Goal: Transaction & Acquisition: Purchase product/service

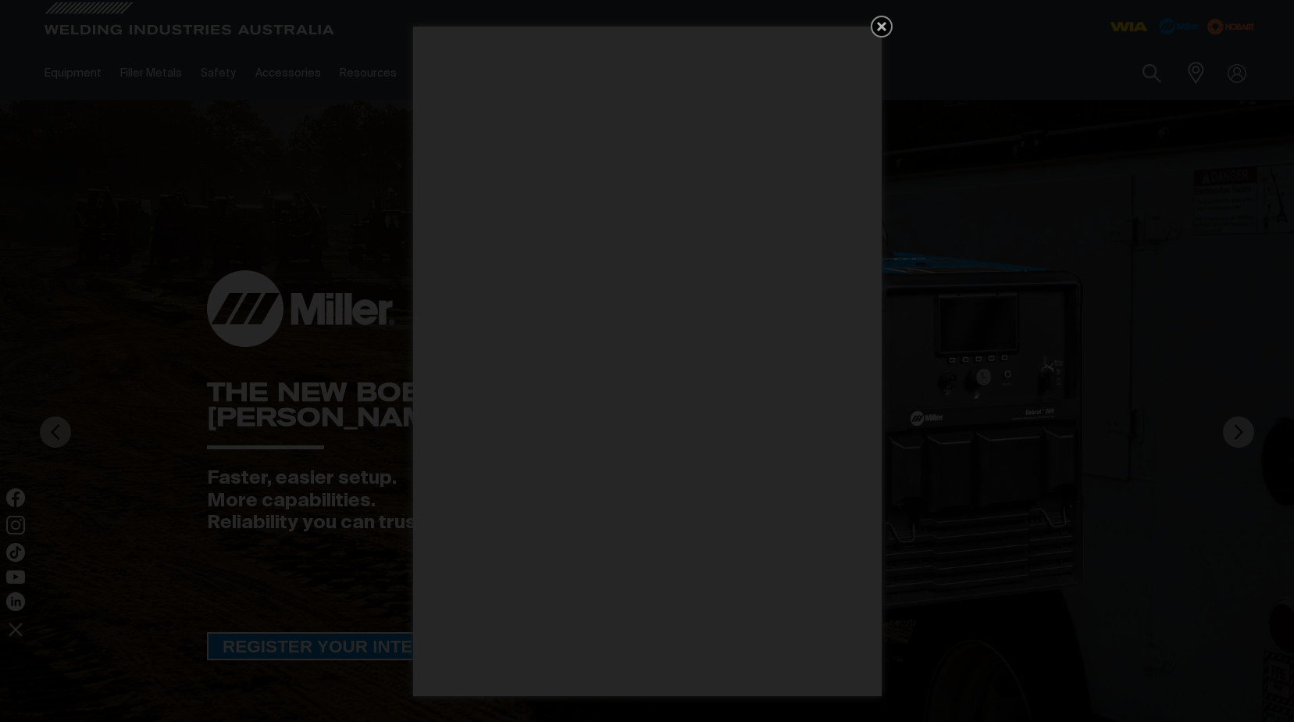
click at [881, 26] on icon "Get 5 WIA Welding Guides Free!" at bounding box center [881, 26] width 9 height 9
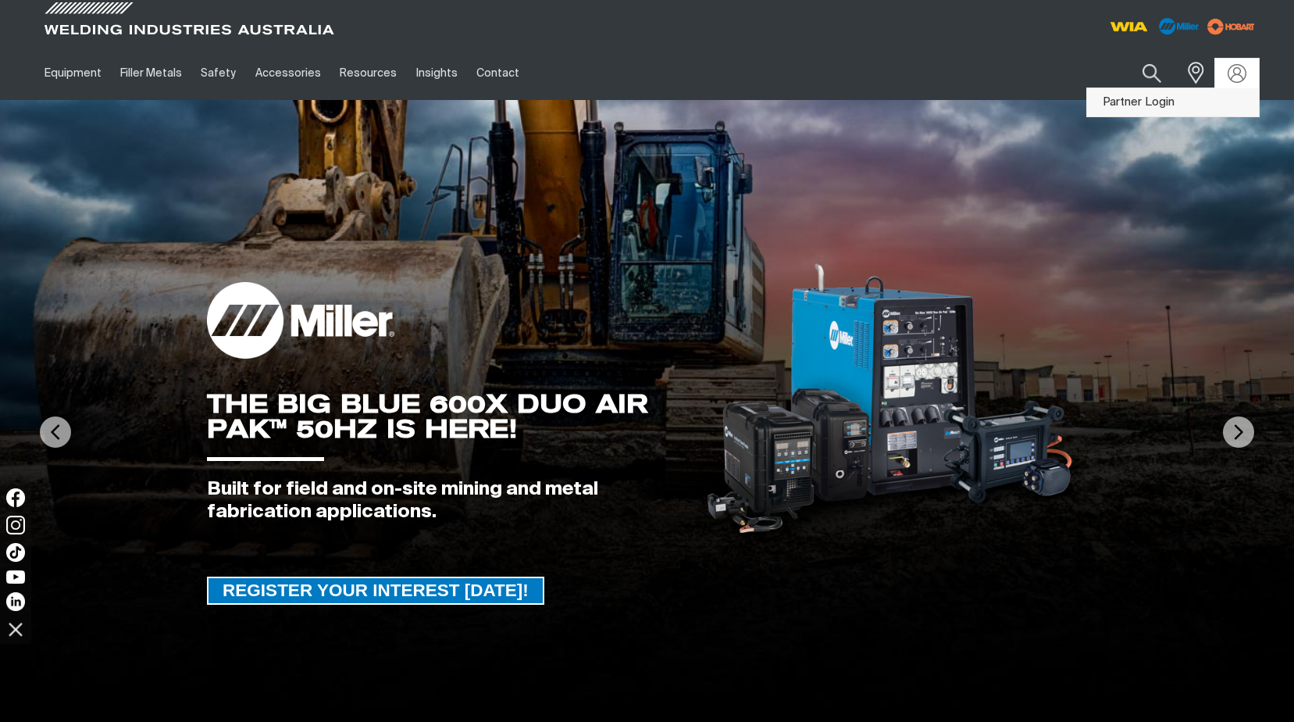
click at [1132, 102] on link "Partner Login" at bounding box center [1173, 102] width 172 height 29
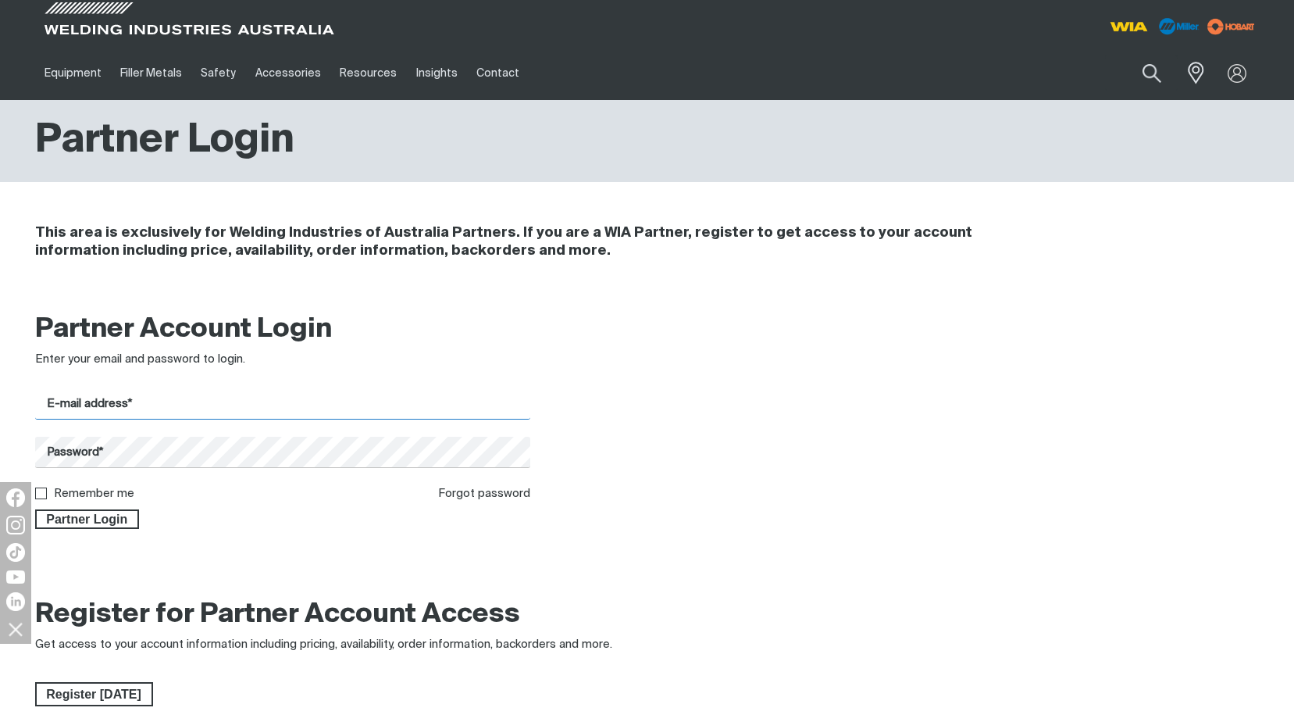
type input "[EMAIL_ADDRESS][DOMAIN_NAME]"
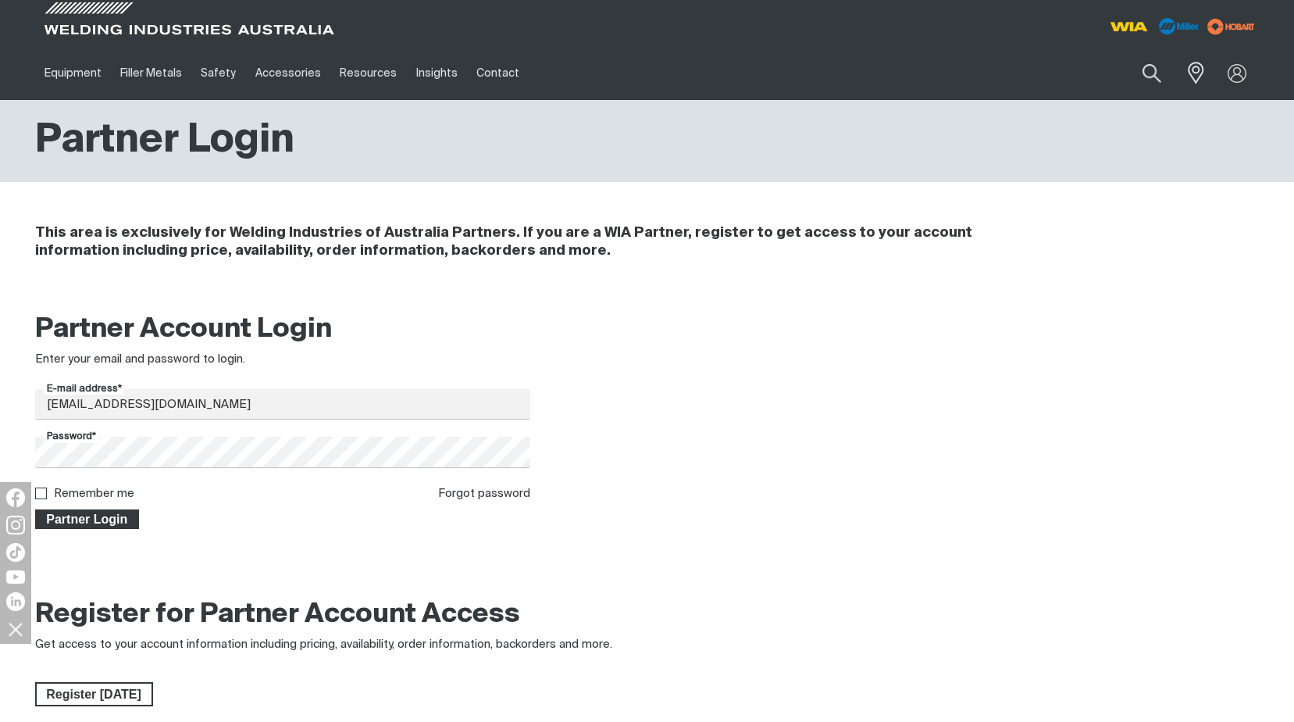
click at [100, 524] on span "Partner Login" at bounding box center [88, 519] width 102 height 20
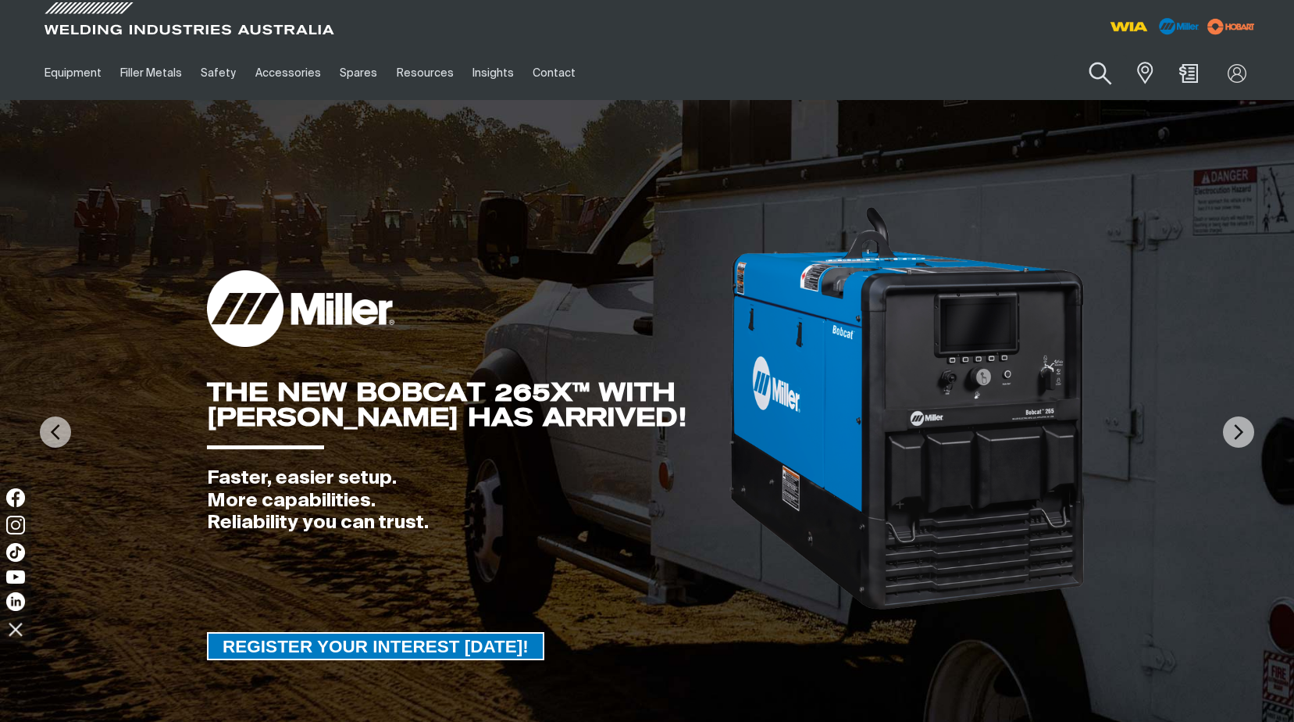
click at [1100, 72] on button "Search products" at bounding box center [1100, 74] width 63 height 45
click at [906, 73] on input "Search" at bounding box center [1006, 72] width 241 height 35
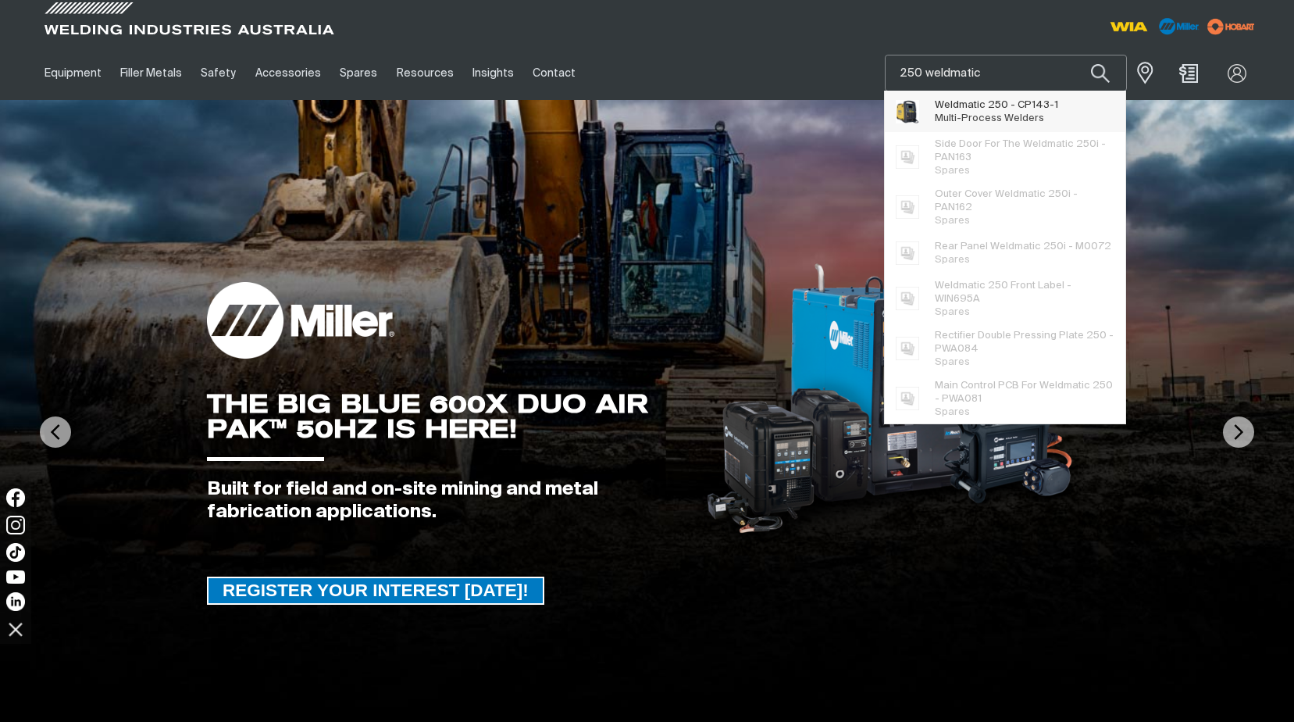
type input "250 weldmatic"
click at [994, 114] on span "Multi-Process Welders" at bounding box center [989, 118] width 109 height 10
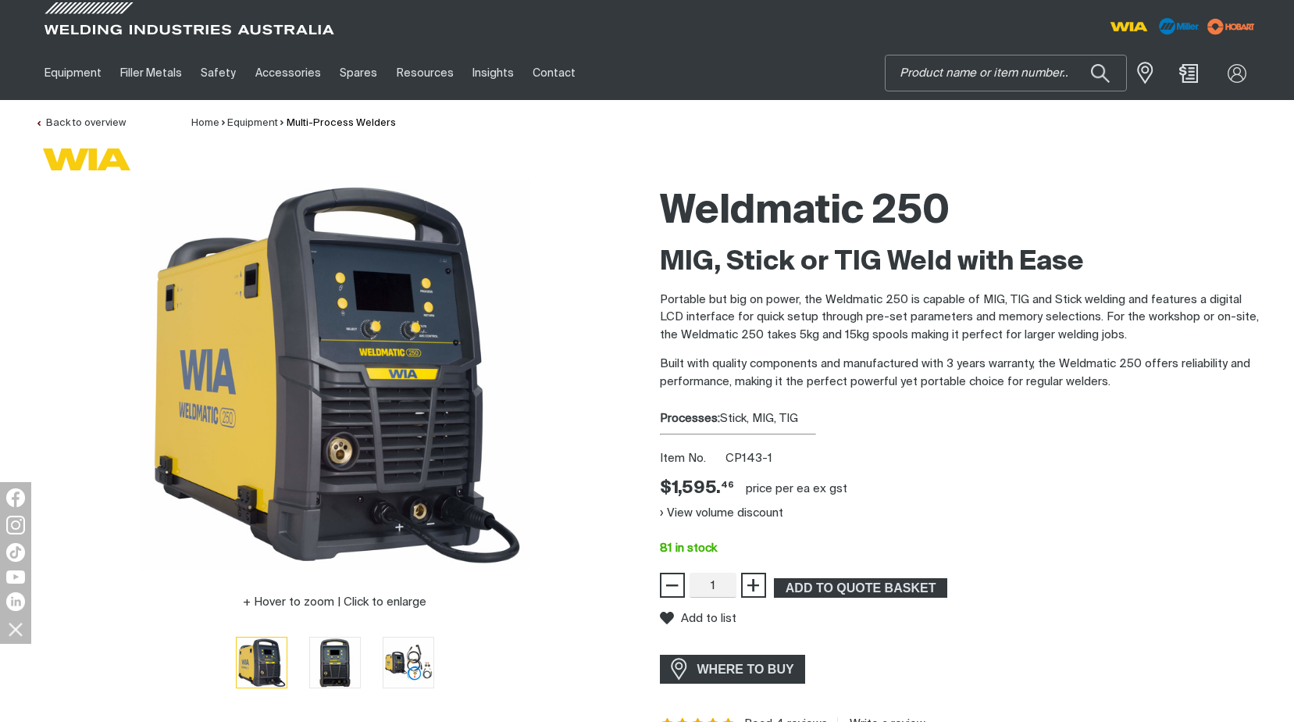
click at [922, 73] on input "Search" at bounding box center [1006, 72] width 241 height 35
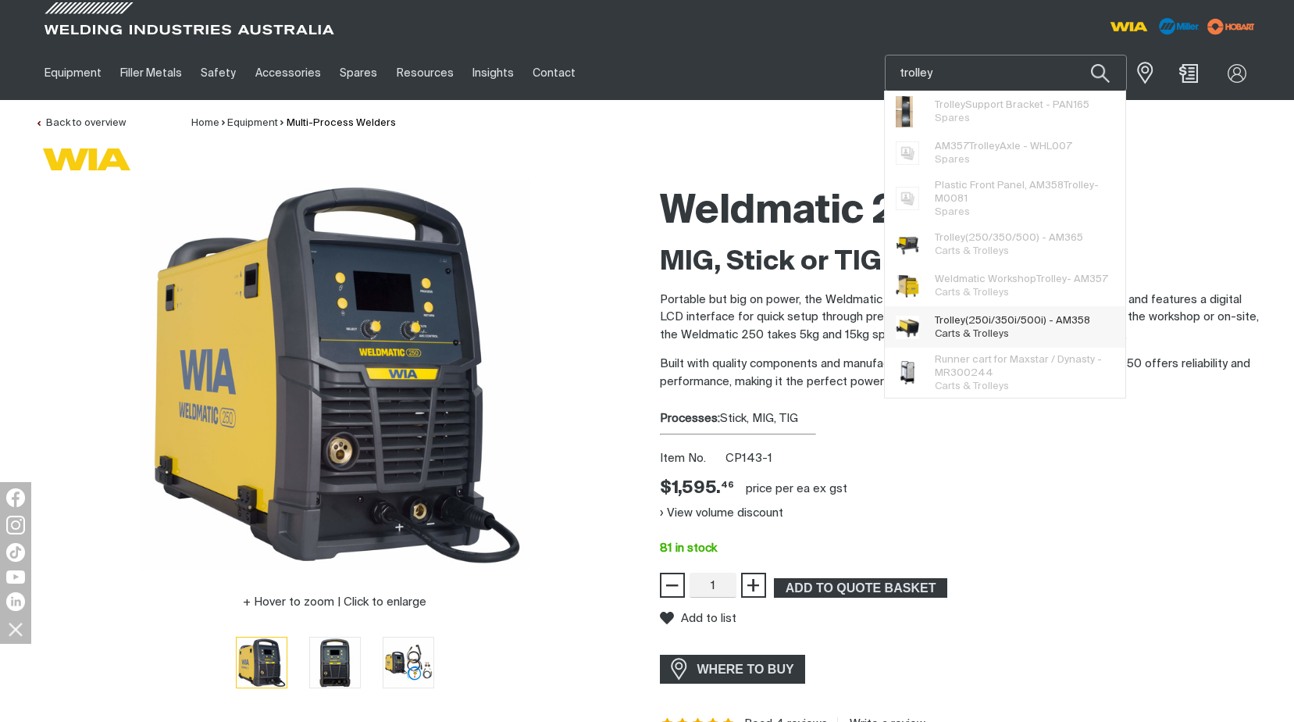
type input "trolley"
click at [975, 328] on span "Trolley (250i/350i/500i) - AM358 Carts & Trolleys" at bounding box center [1012, 327] width 155 height 31
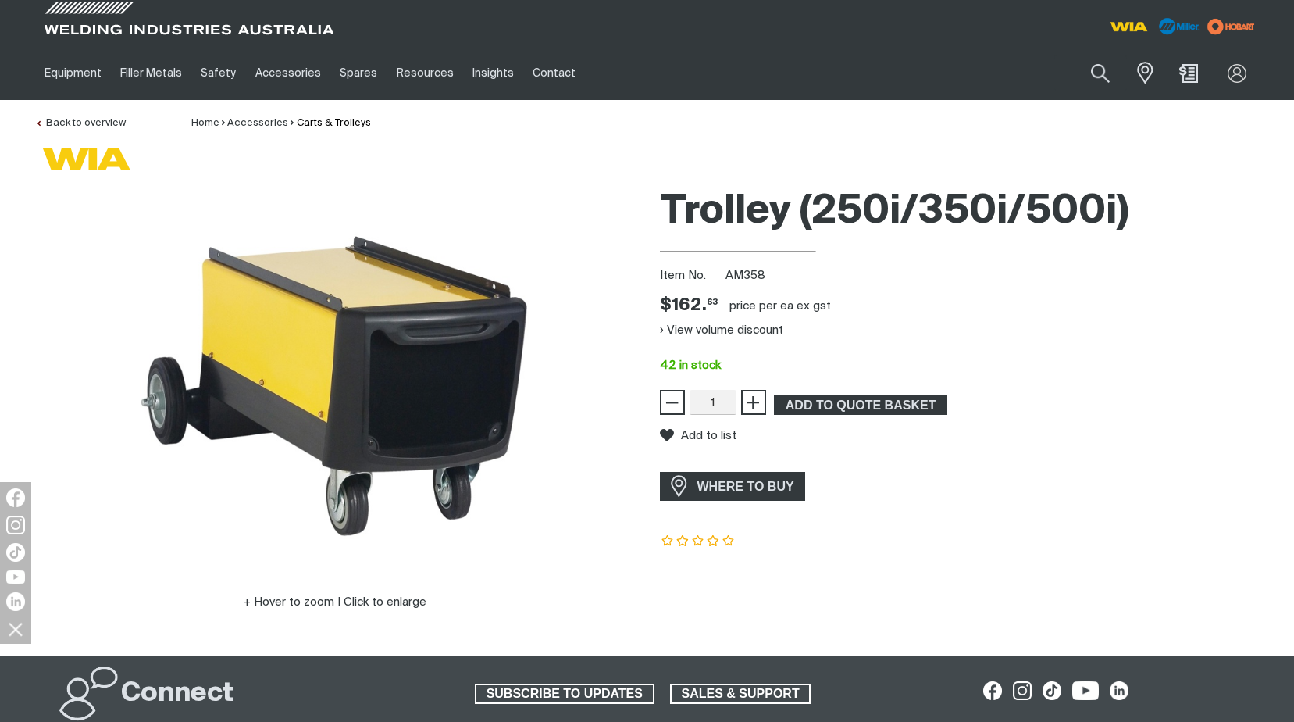
click at [349, 123] on link "Carts & Trolleys" at bounding box center [334, 123] width 74 height 10
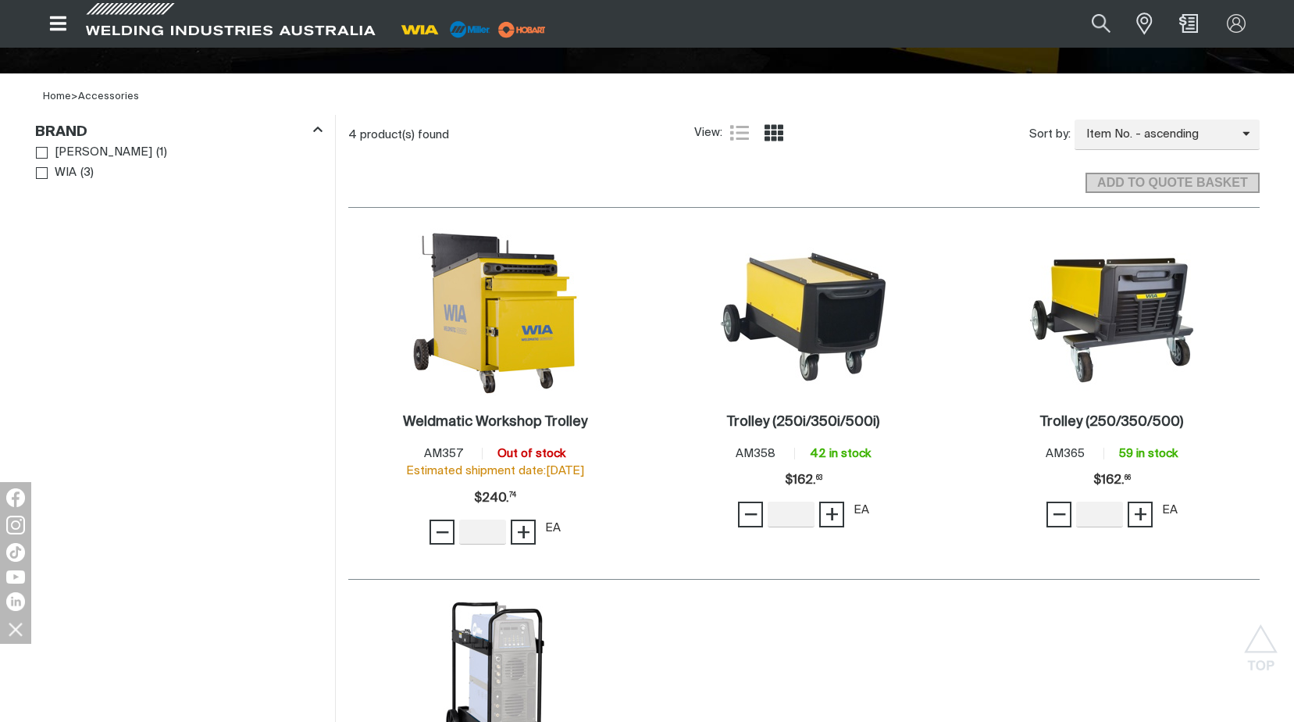
scroll to position [469, 0]
